Goal: Task Accomplishment & Management: Manage account settings

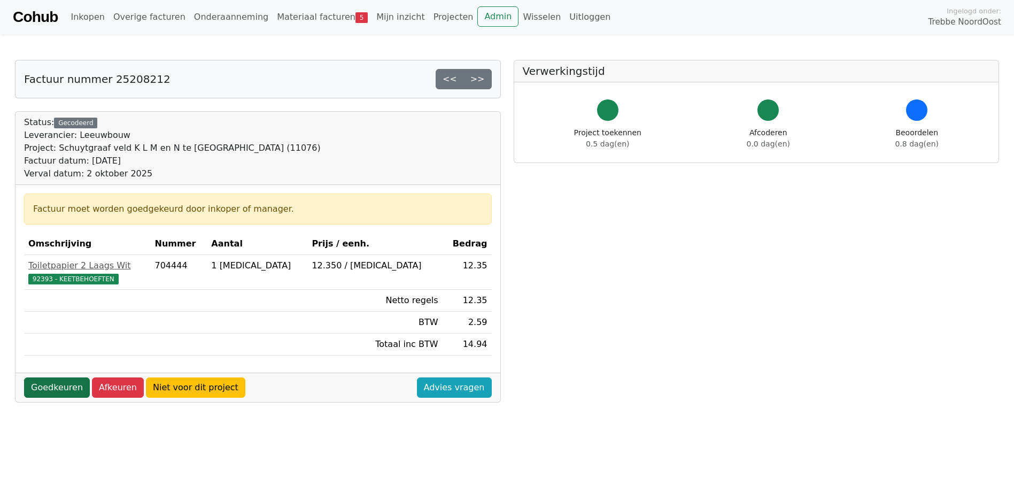
click at [68, 384] on link "Goedkeuren" at bounding box center [57, 387] width 66 height 20
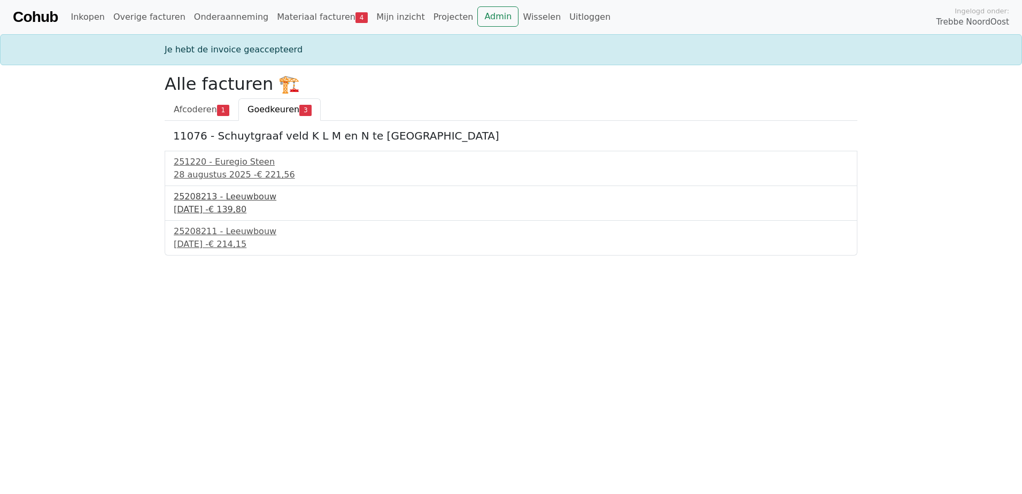
click at [246, 205] on span "€ 139,80" at bounding box center [227, 209] width 38 height 10
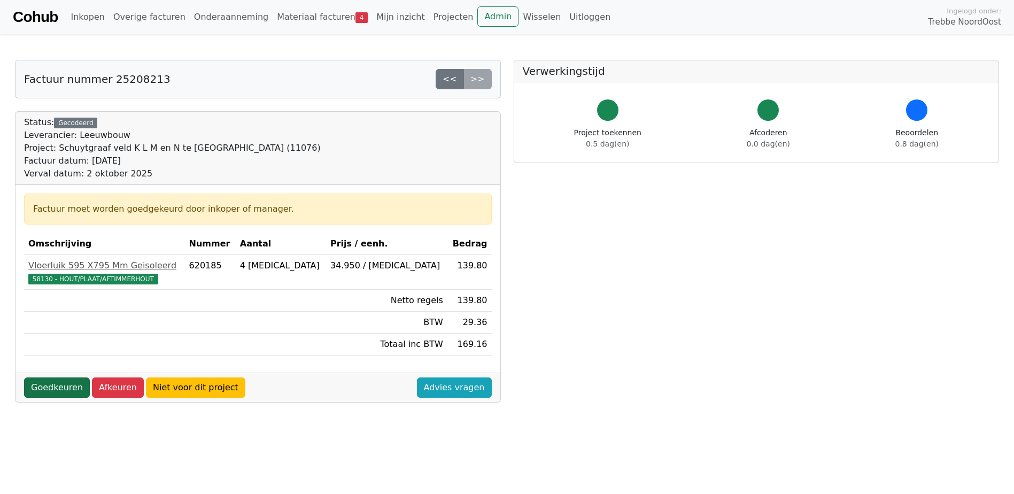
click at [56, 390] on link "Goedkeuren" at bounding box center [57, 387] width 66 height 20
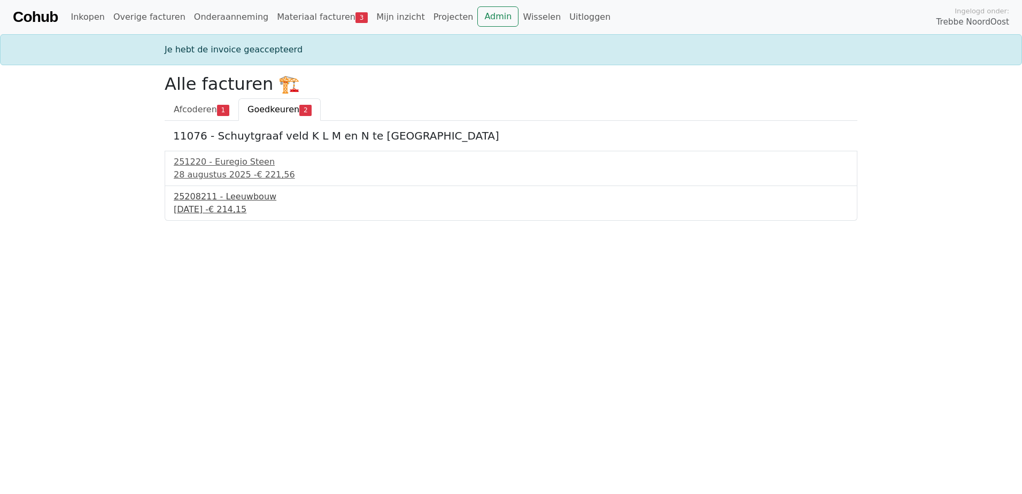
click at [238, 203] on div "25208211 - Leeuwbouw" at bounding box center [511, 196] width 674 height 13
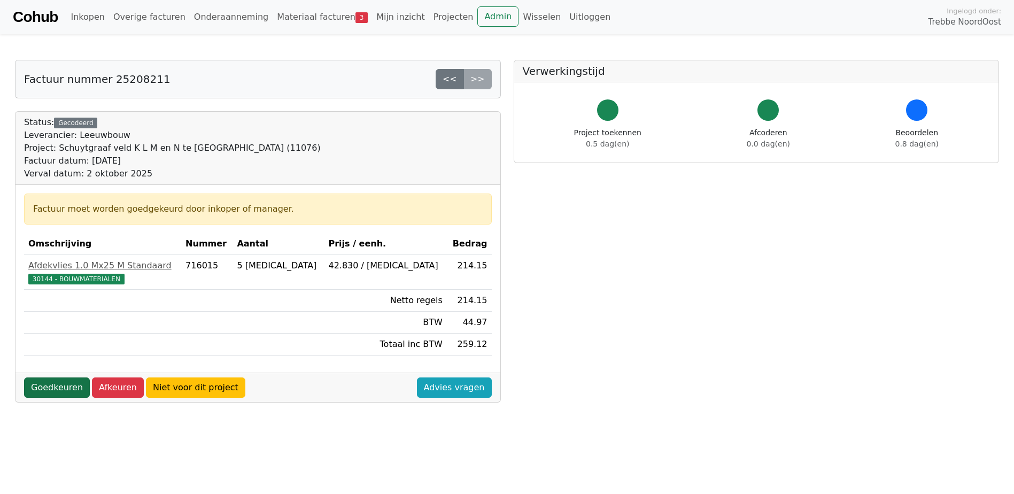
click at [66, 390] on link "Goedkeuren" at bounding box center [57, 387] width 66 height 20
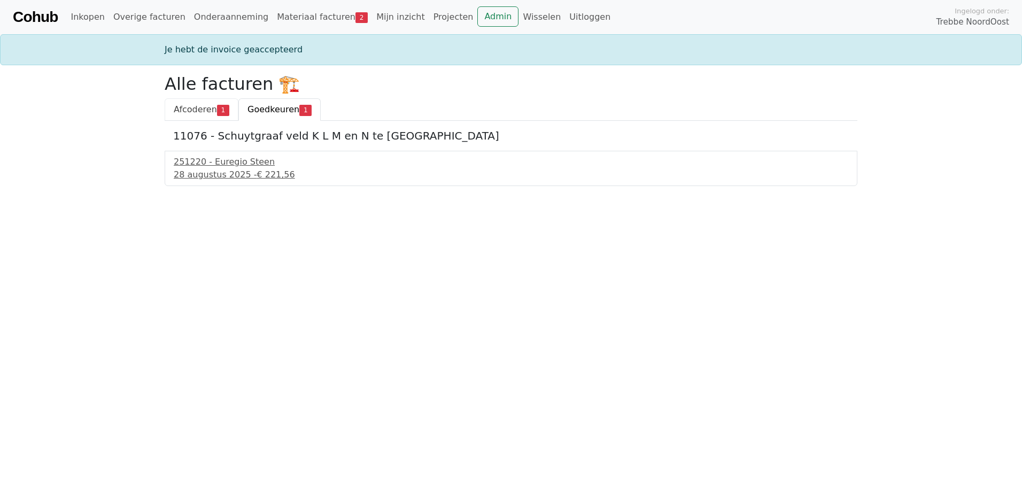
click at [196, 107] on span "Afcoderen" at bounding box center [195, 109] width 43 height 10
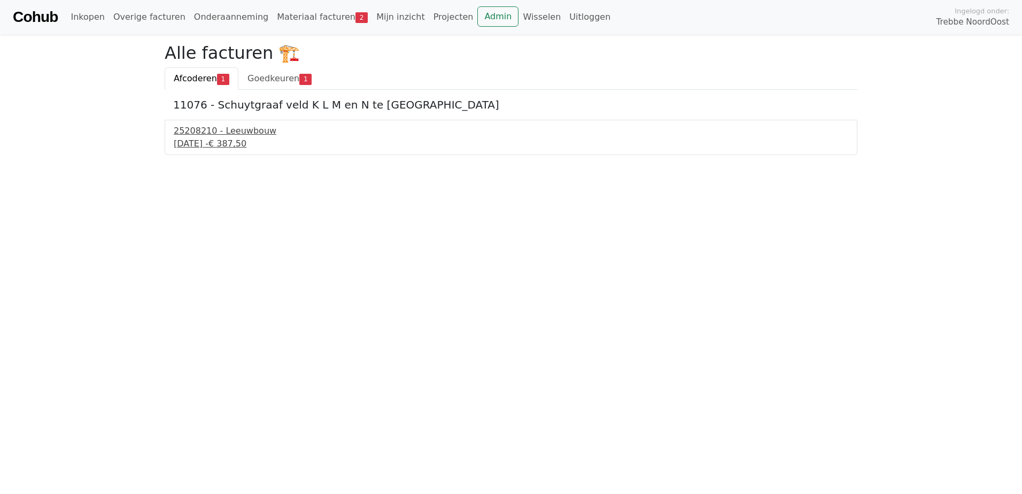
click at [208, 135] on div "25208210 - Leeuwbouw" at bounding box center [511, 131] width 674 height 13
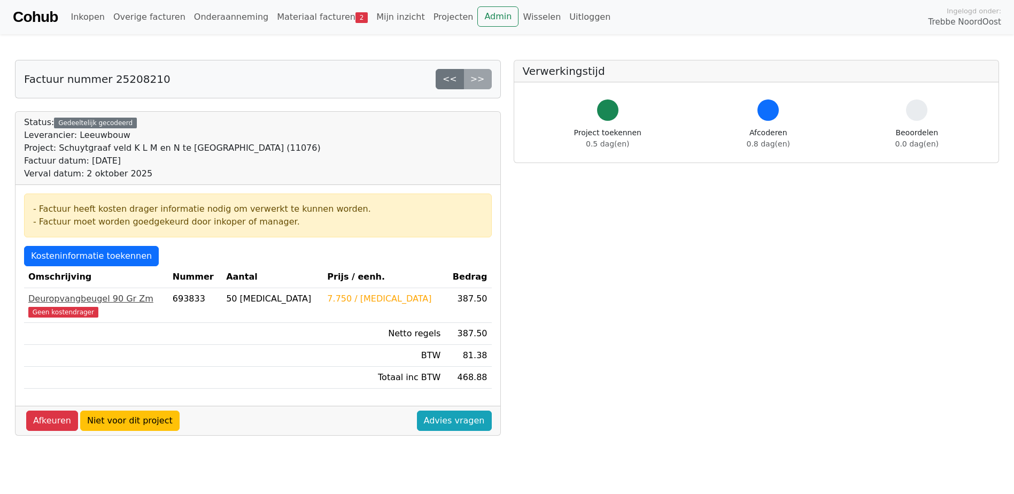
click at [50, 296] on div "Deuropvangbeugel 90 Gr Zm" at bounding box center [96, 298] width 136 height 13
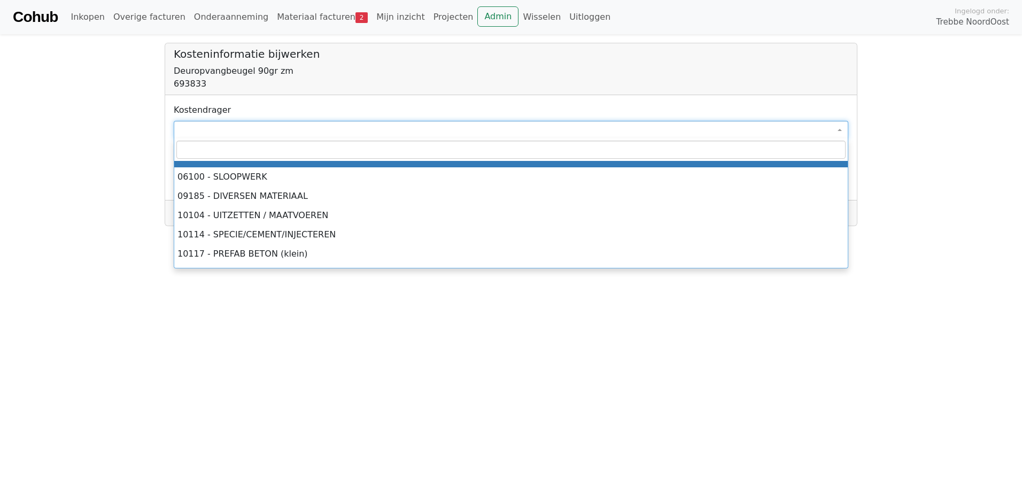
click at [267, 129] on span at bounding box center [511, 130] width 674 height 18
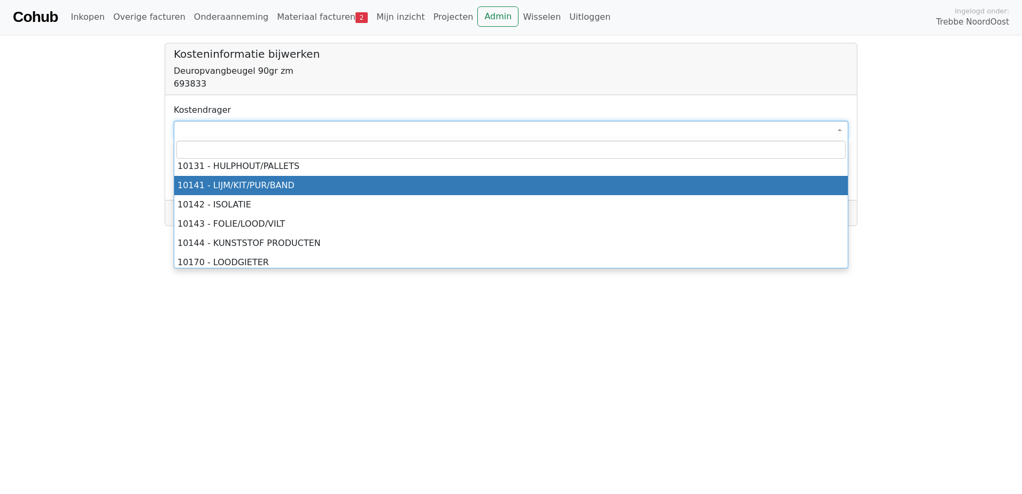
scroll to position [160, 0]
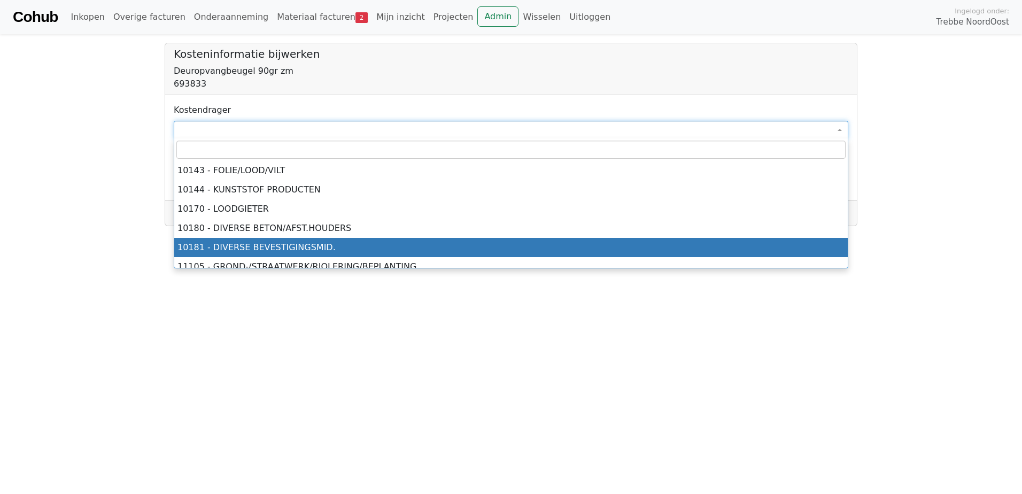
select select "****"
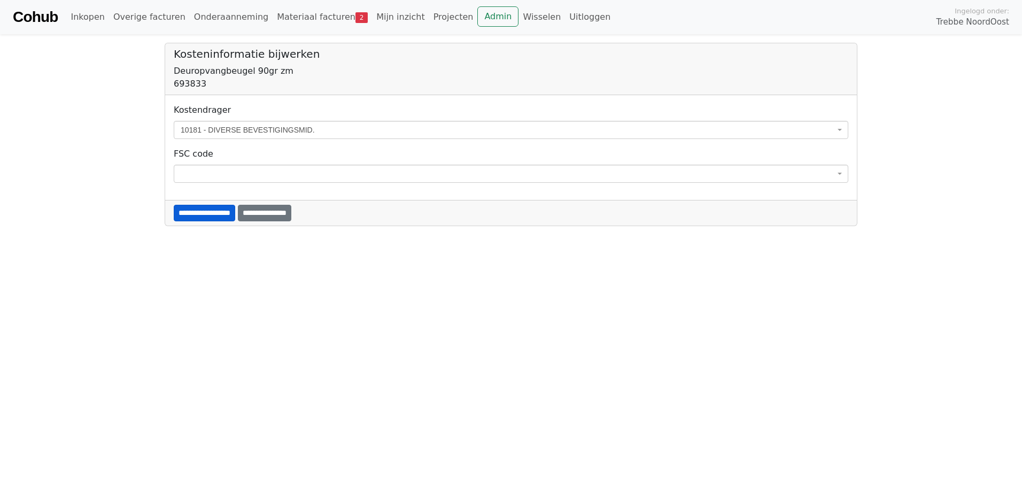
click at [224, 219] on input "**********" at bounding box center [204, 213] width 61 height 17
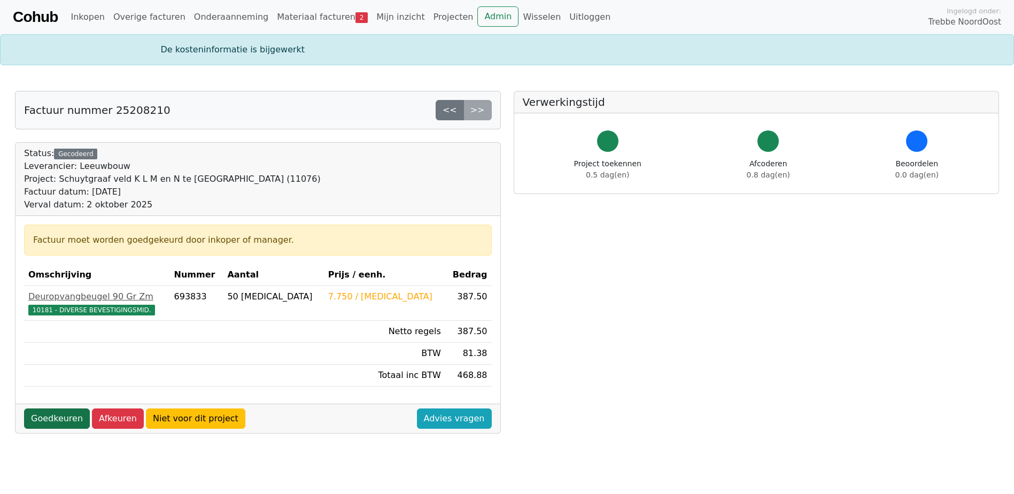
click at [67, 417] on link "Goedkeuren" at bounding box center [57, 418] width 66 height 20
